Goal: Communication & Community: Answer question/provide support

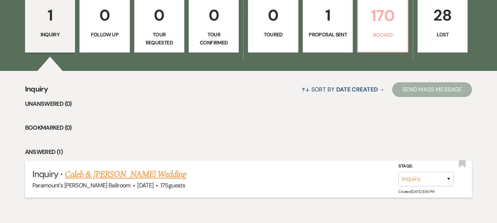
scroll to position [103, 0]
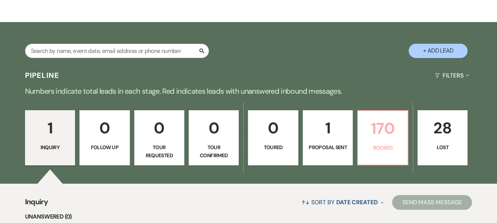
click at [387, 143] on link "170 Booked" at bounding box center [382, 137] width 51 height 55
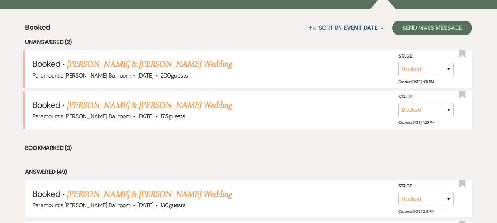
scroll to position [302, 0]
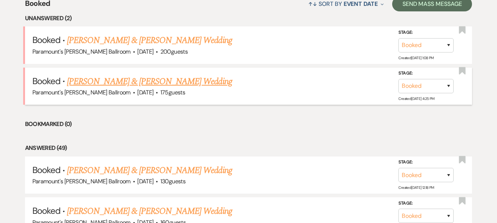
click at [103, 81] on link "[PERSON_NAME] & [PERSON_NAME] Wedding" at bounding box center [149, 81] width 165 height 13
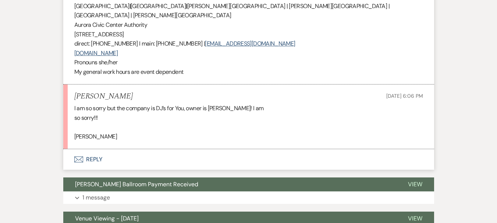
scroll to position [1766, 0]
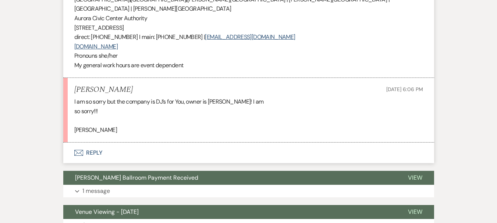
click at [93, 143] on button "Envelope Reply" at bounding box center [248, 153] width 371 height 21
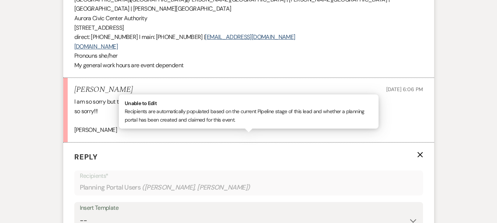
scroll to position [1835, 0]
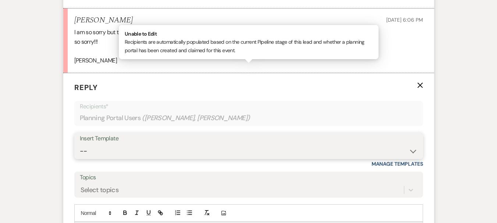
click at [164, 144] on select "-- Weven Planning Portal Introduction (Booked Events) 6 Month Consultation 9 Mo…" at bounding box center [249, 151] width 338 height 14
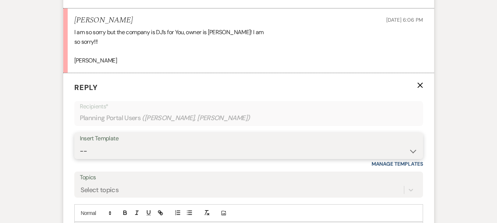
select select "4089"
click at [80, 144] on select "-- Weven Planning Portal Introduction (Booked Events) 6 Month Consultation 9 Mo…" at bounding box center [249, 151] width 338 height 14
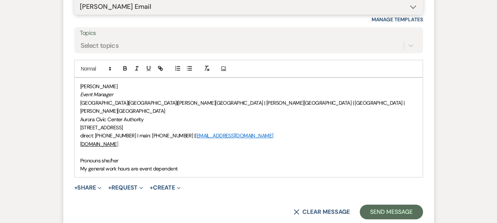
scroll to position [1983, 0]
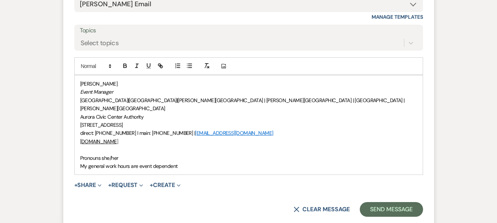
click at [79, 109] on div "Morgan Montgomery Event Manager Paramount Theatre | RiverEdge Park | Copley The…" at bounding box center [249, 124] width 348 height 99
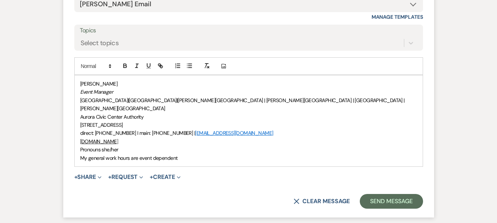
click at [81, 81] on span "Morgan Montgomery" at bounding box center [99, 84] width 38 height 7
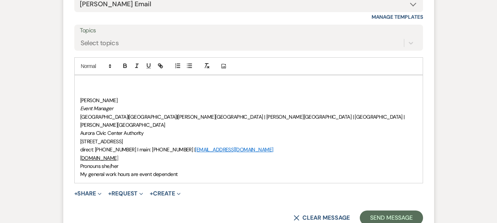
click at [90, 80] on p at bounding box center [248, 84] width 337 height 8
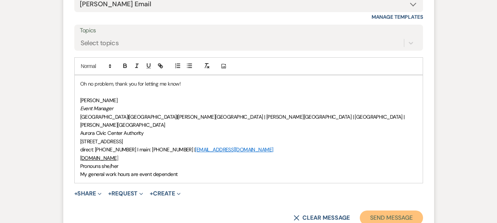
click at [400, 211] on button "Send Message" at bounding box center [391, 218] width 63 height 15
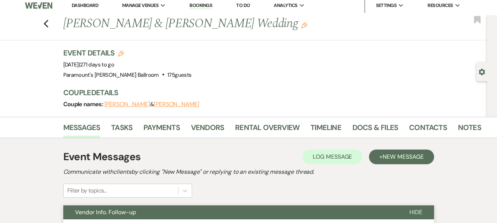
scroll to position [0, 0]
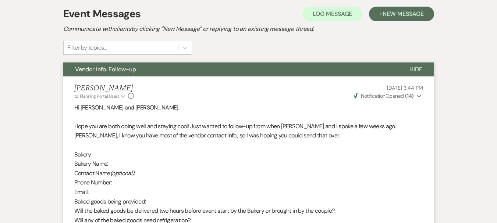
click at [120, 71] on span "Vendor Info. Follow-up" at bounding box center [105, 69] width 61 height 8
